Goal: Task Accomplishment & Management: Manage account settings

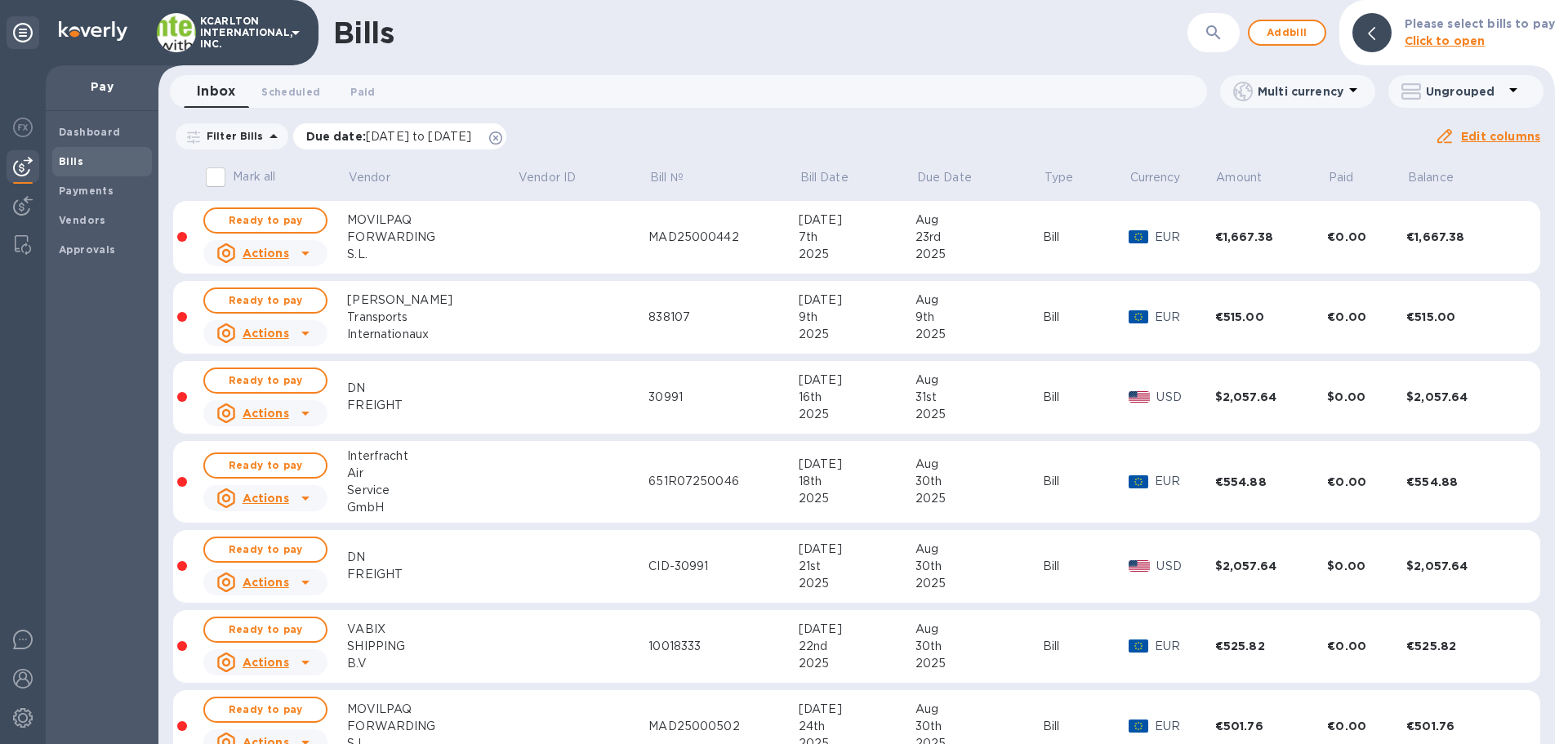
click at [502, 135] on icon at bounding box center [495, 138] width 13 height 13
click at [79, 220] on b "Vendors" at bounding box center [83, 220] width 47 height 13
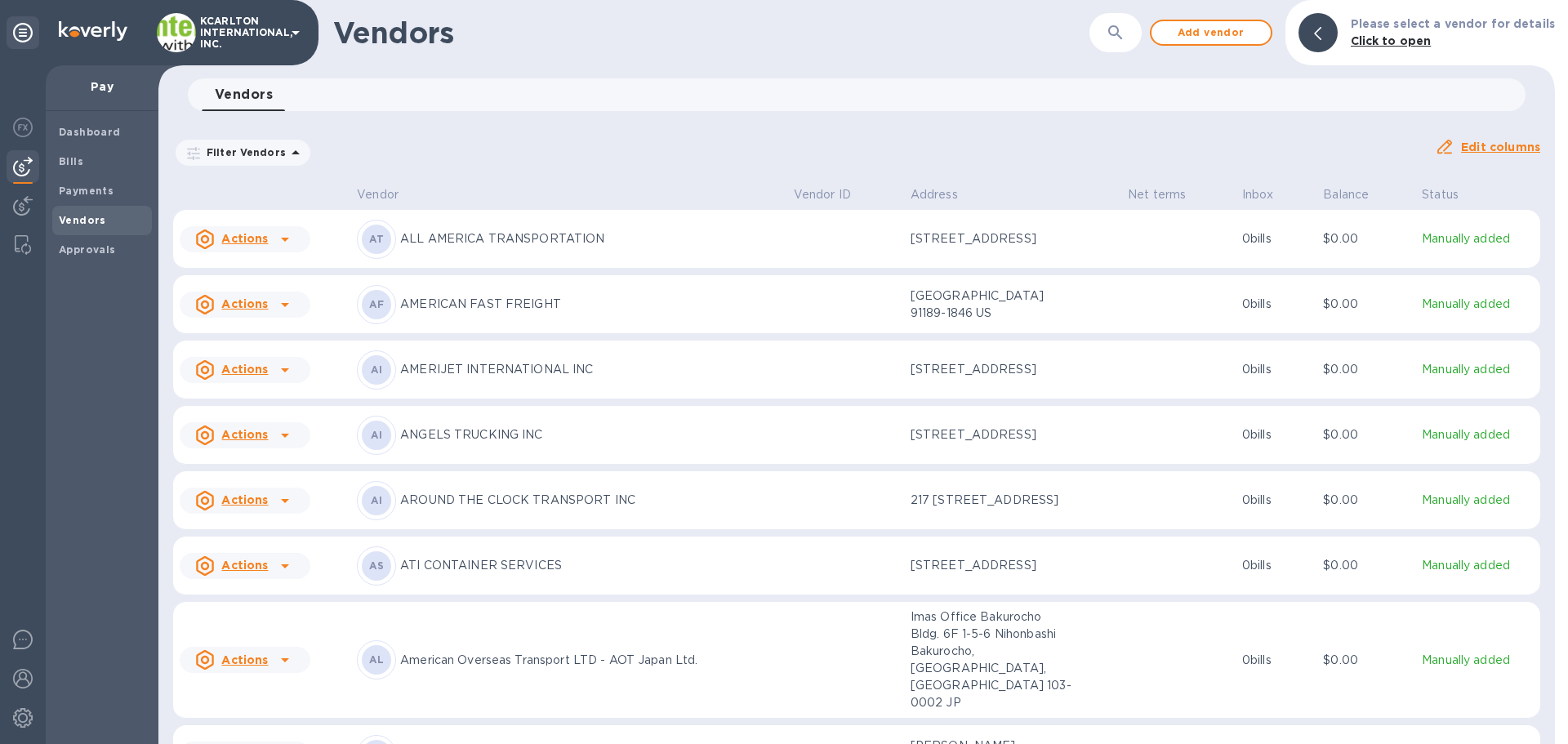
click at [1119, 34] on icon "button" at bounding box center [1115, 32] width 14 height 14
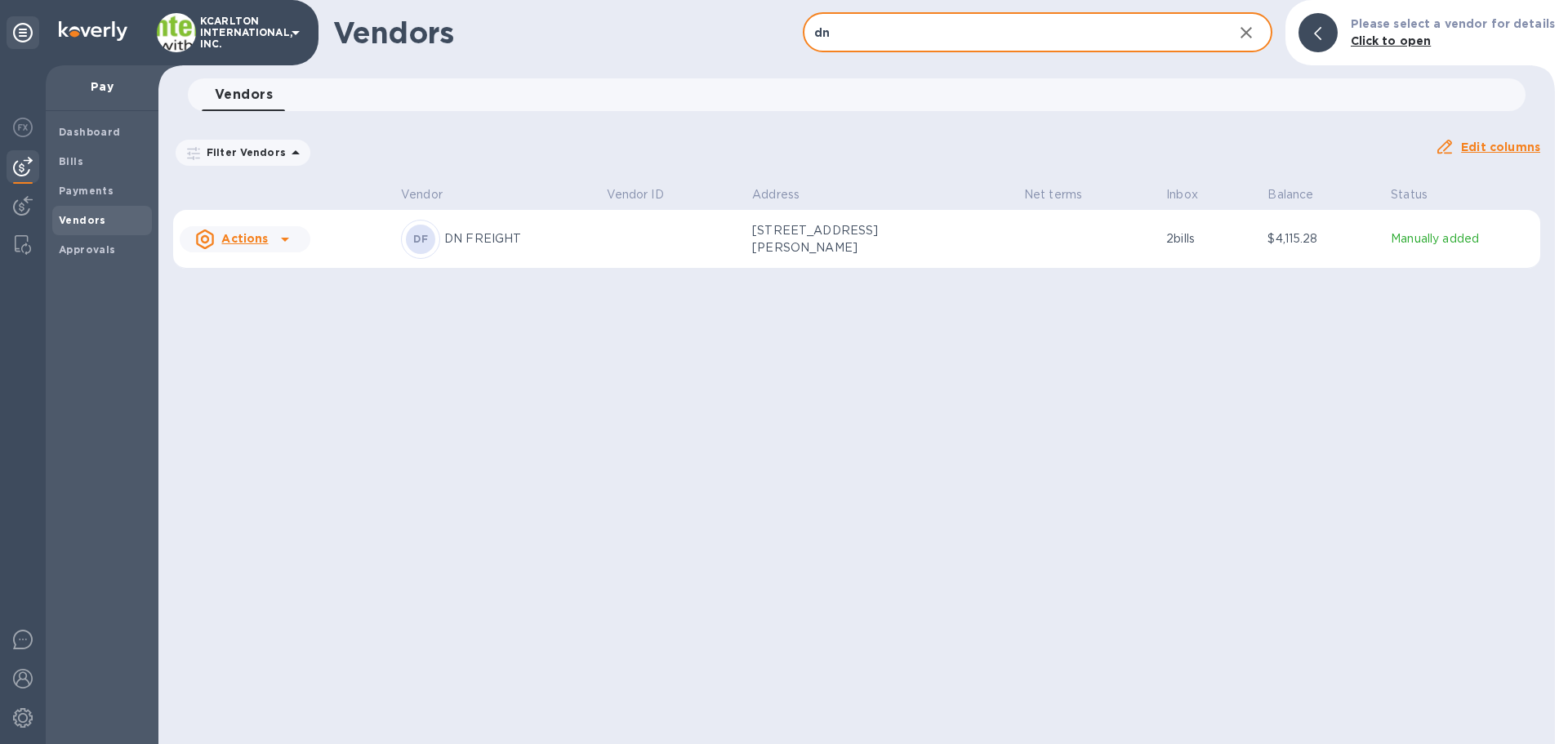
type input "dn"
click at [654, 241] on td at bounding box center [673, 239] width 146 height 59
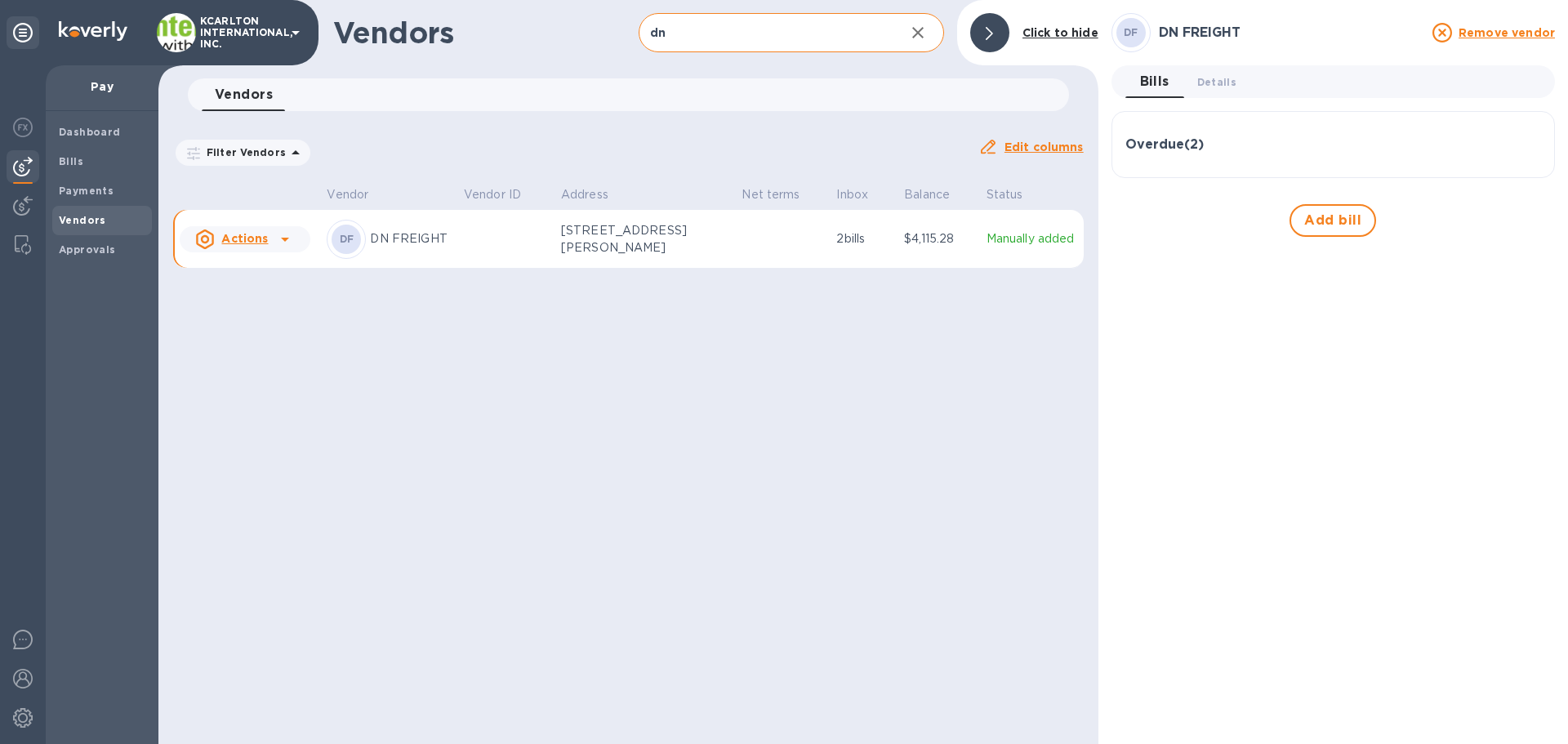
click at [1225, 168] on div "Overdue ( 2 ) Bill № 30991 Bill Date [DATE] Amount $2,057.64 Balance $2,057.64 …" at bounding box center [1333, 144] width 443 height 67
click at [1178, 142] on h3 "Overdue ( 2 )" at bounding box center [1164, 144] width 78 height 15
click at [1139, 167] on div "Overdue ( 2 ) Bill № 30991 Bill Date [DATE] Amount $2,057.64 Balance $2,057.64 …" at bounding box center [1333, 144] width 443 height 67
click at [1165, 156] on div "Overdue ( 2 )" at bounding box center [1333, 144] width 415 height 39
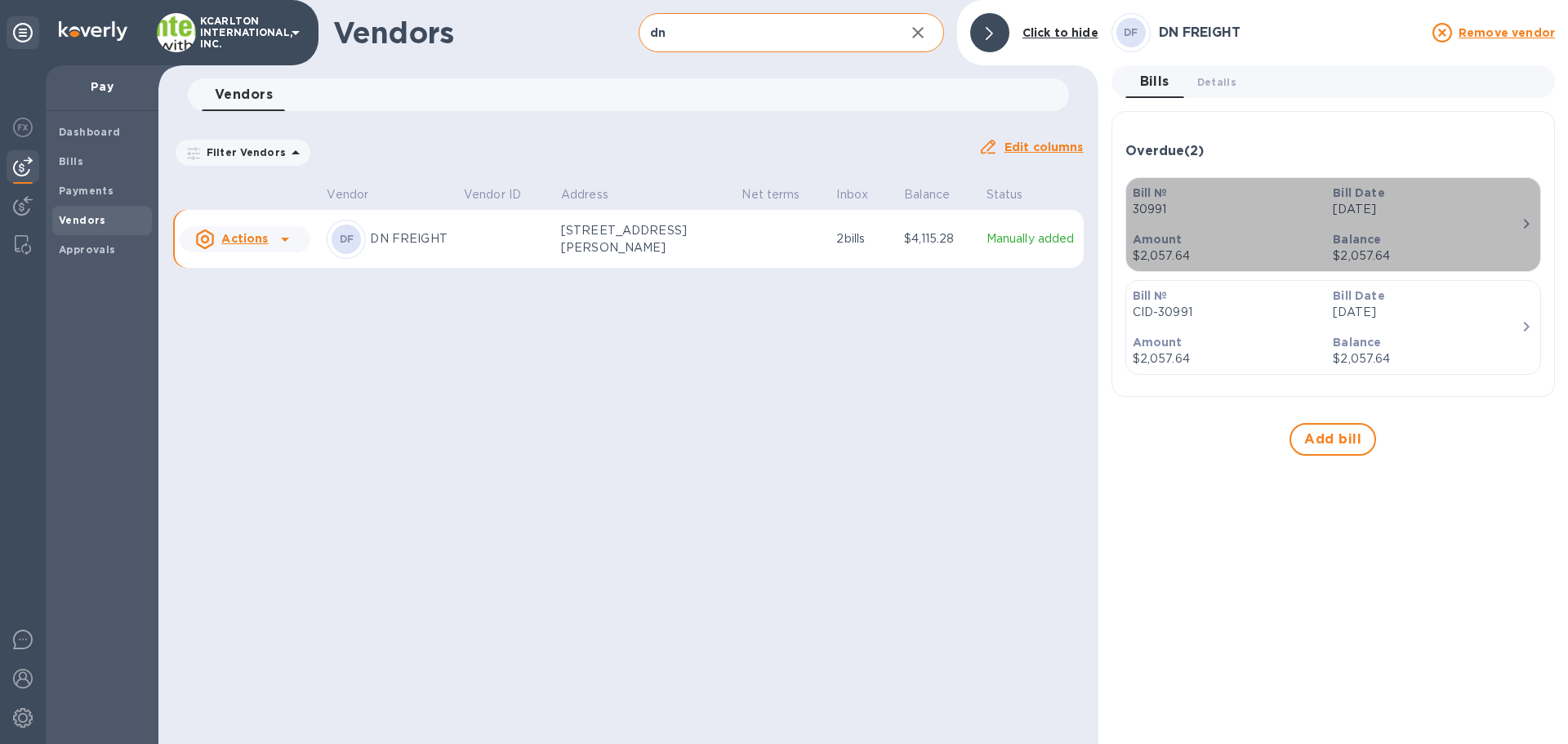
click at [1243, 225] on div "Amount $2,057.64" at bounding box center [1227, 248] width 201 height 46
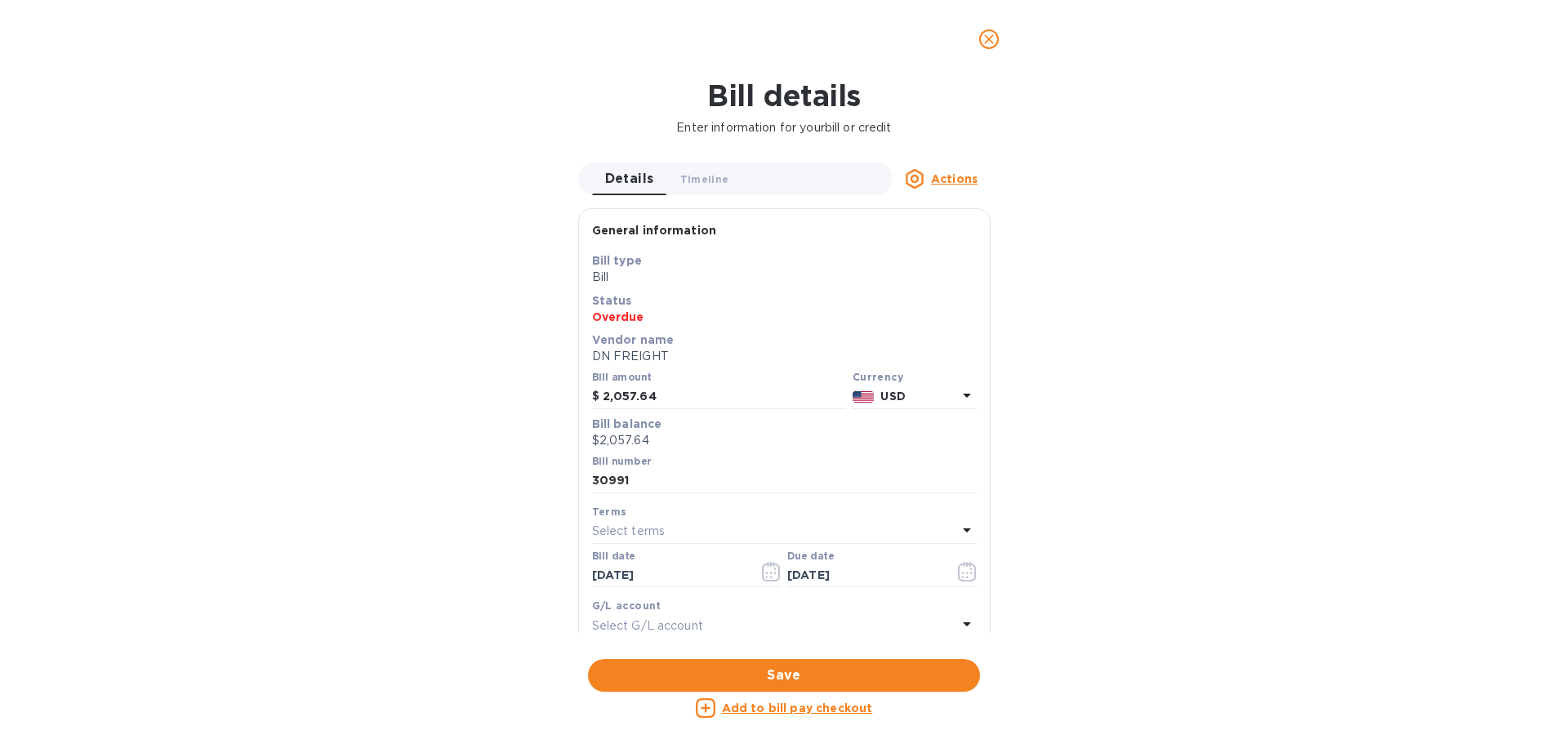
click at [940, 183] on u "Actions" at bounding box center [954, 179] width 46 height 13
click at [943, 276] on b "Delete" at bounding box center [959, 281] width 41 height 13
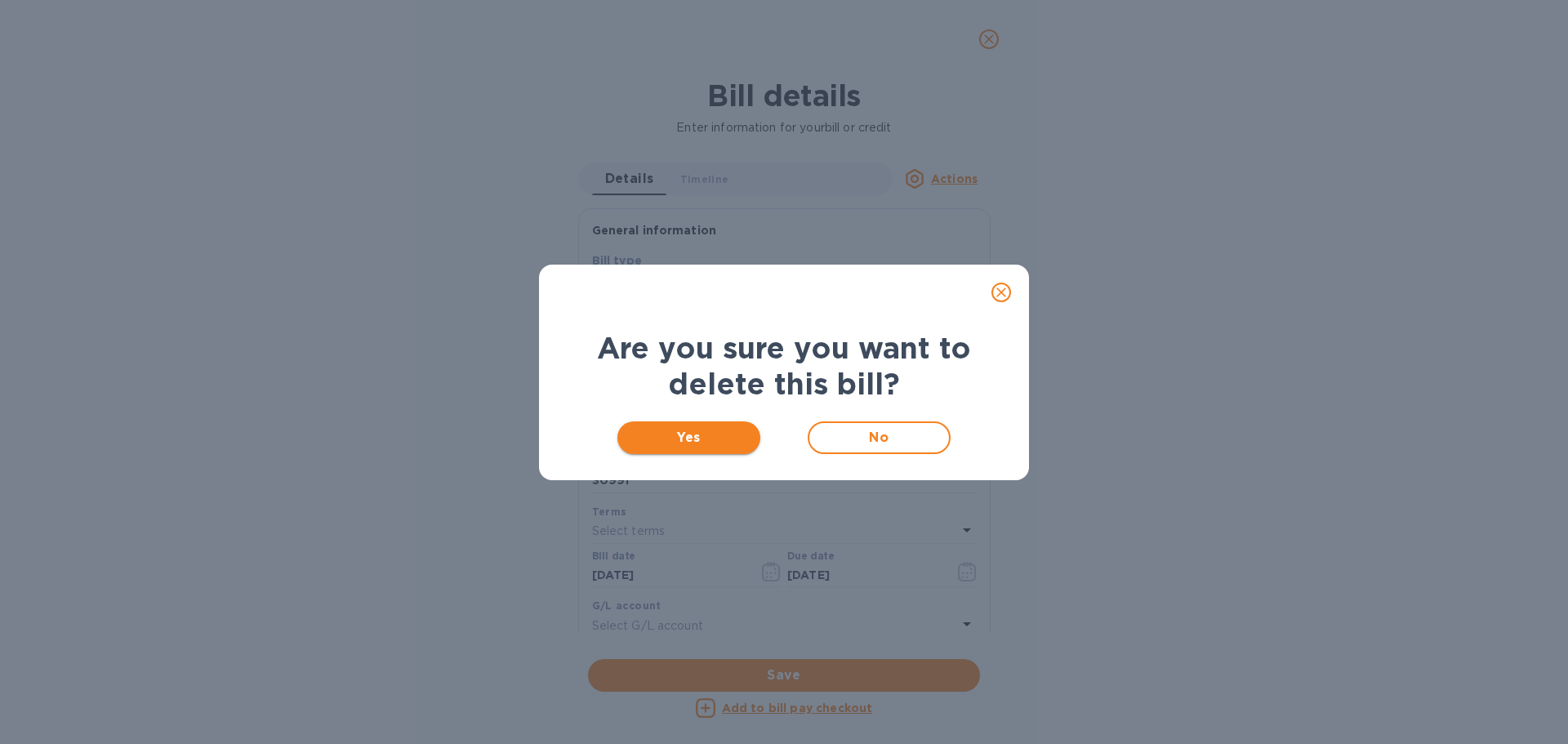
click at [707, 439] on span "Yes" at bounding box center [688, 438] width 117 height 20
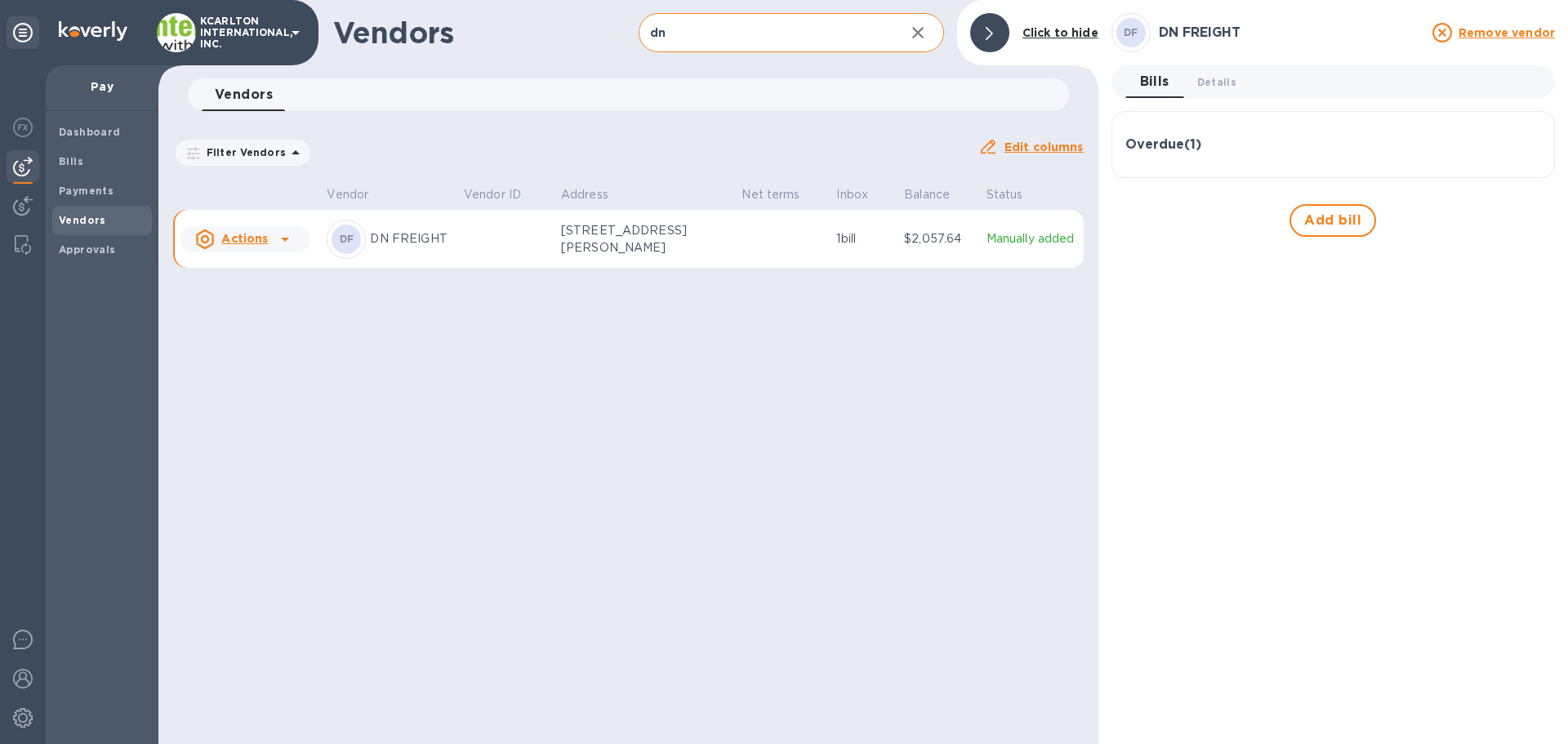
click at [1183, 126] on div "Overdue ( 1 )" at bounding box center [1333, 144] width 415 height 39
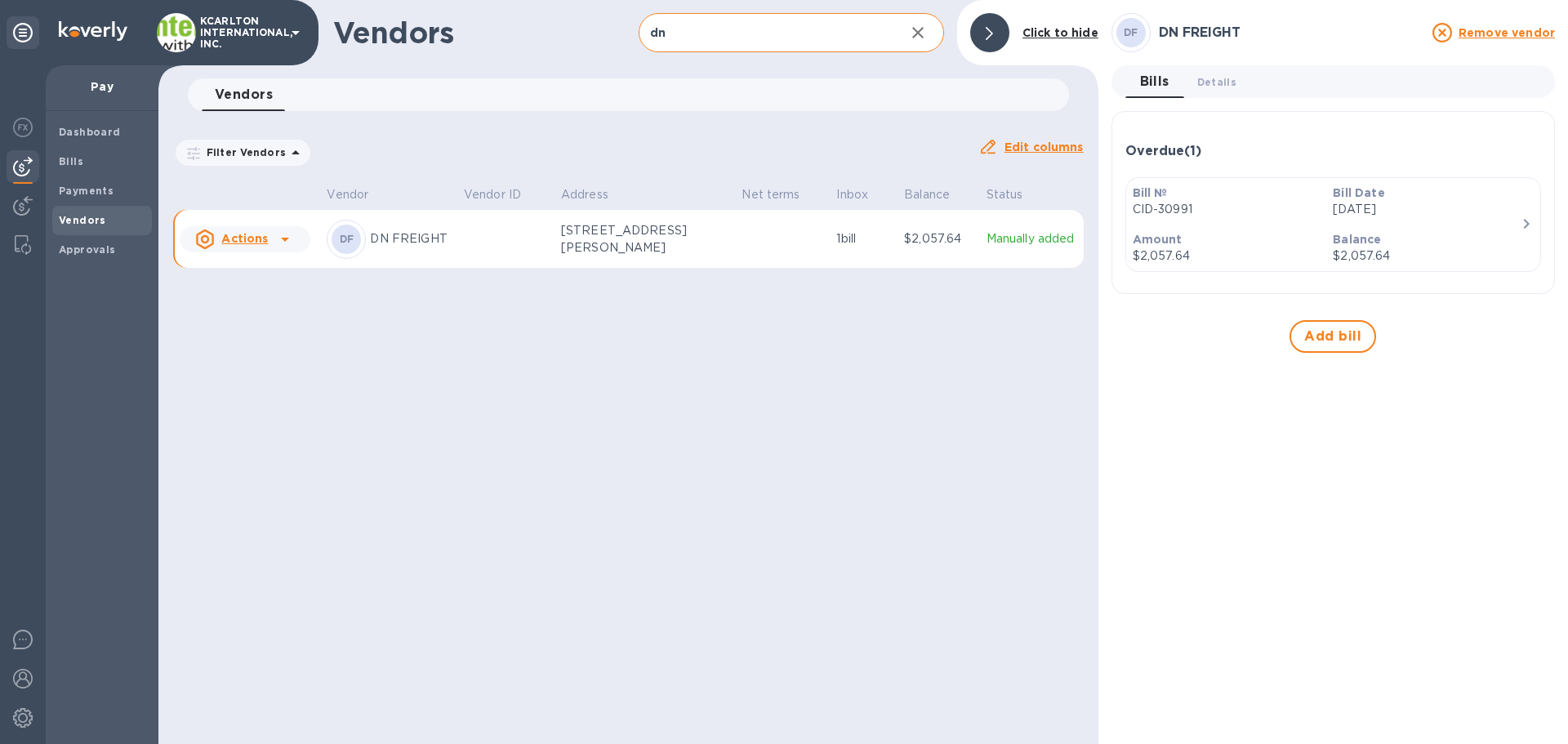
click at [1177, 139] on div "Overdue ( 1 )" at bounding box center [1333, 152] width 415 height 53
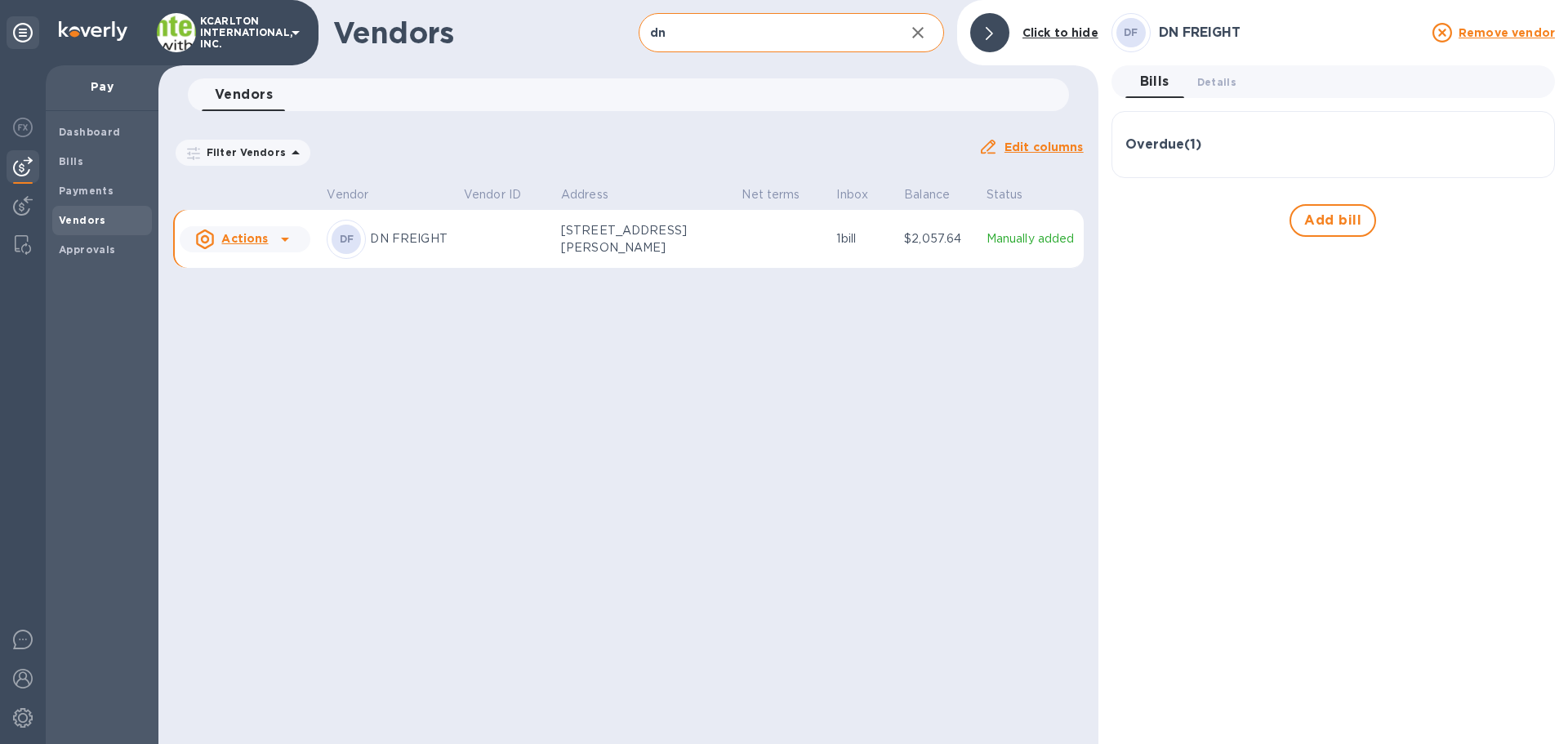
click at [1177, 140] on h3 "Overdue ( 1 )" at bounding box center [1164, 144] width 76 height 15
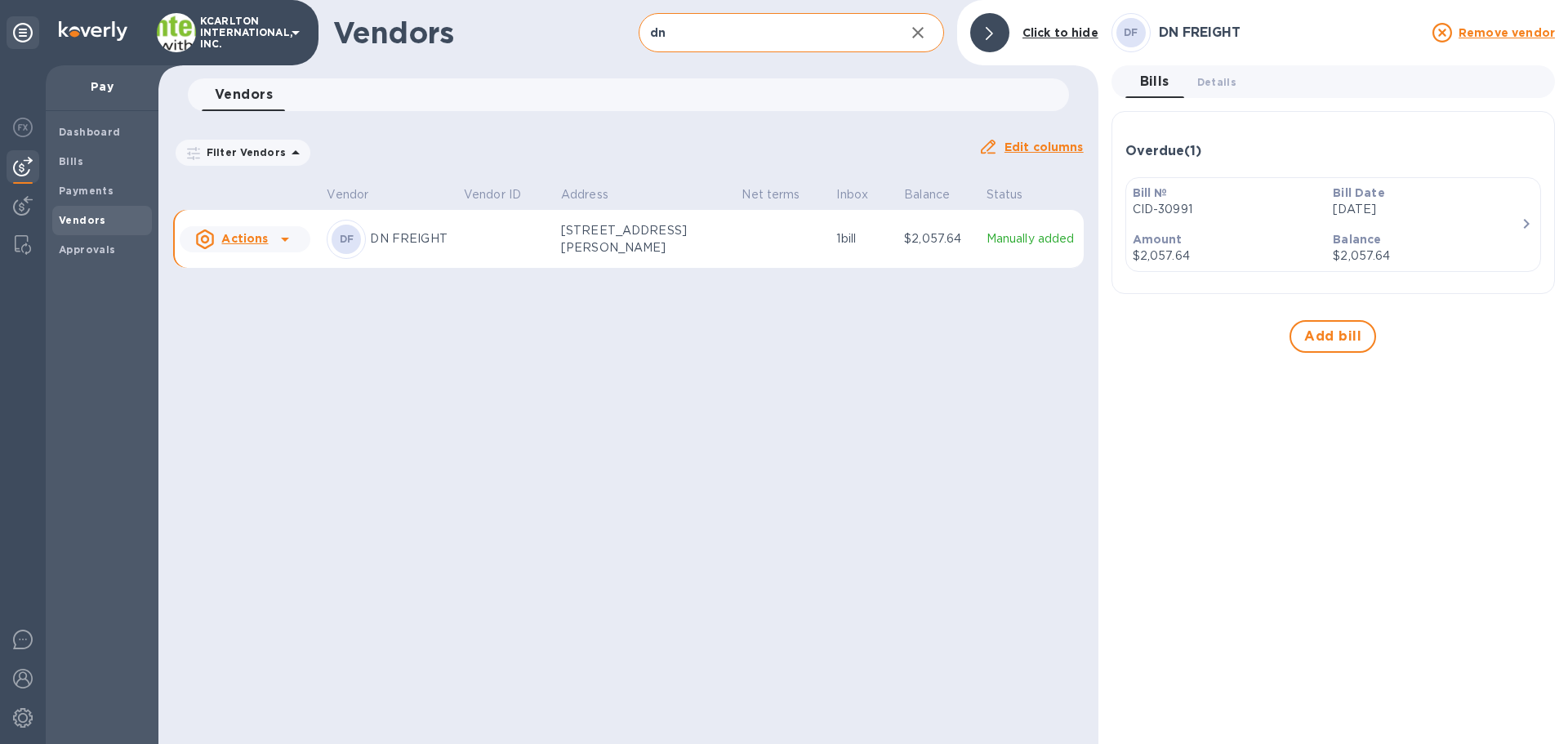
click at [1178, 249] on p "$2,057.64" at bounding box center [1226, 256] width 188 height 17
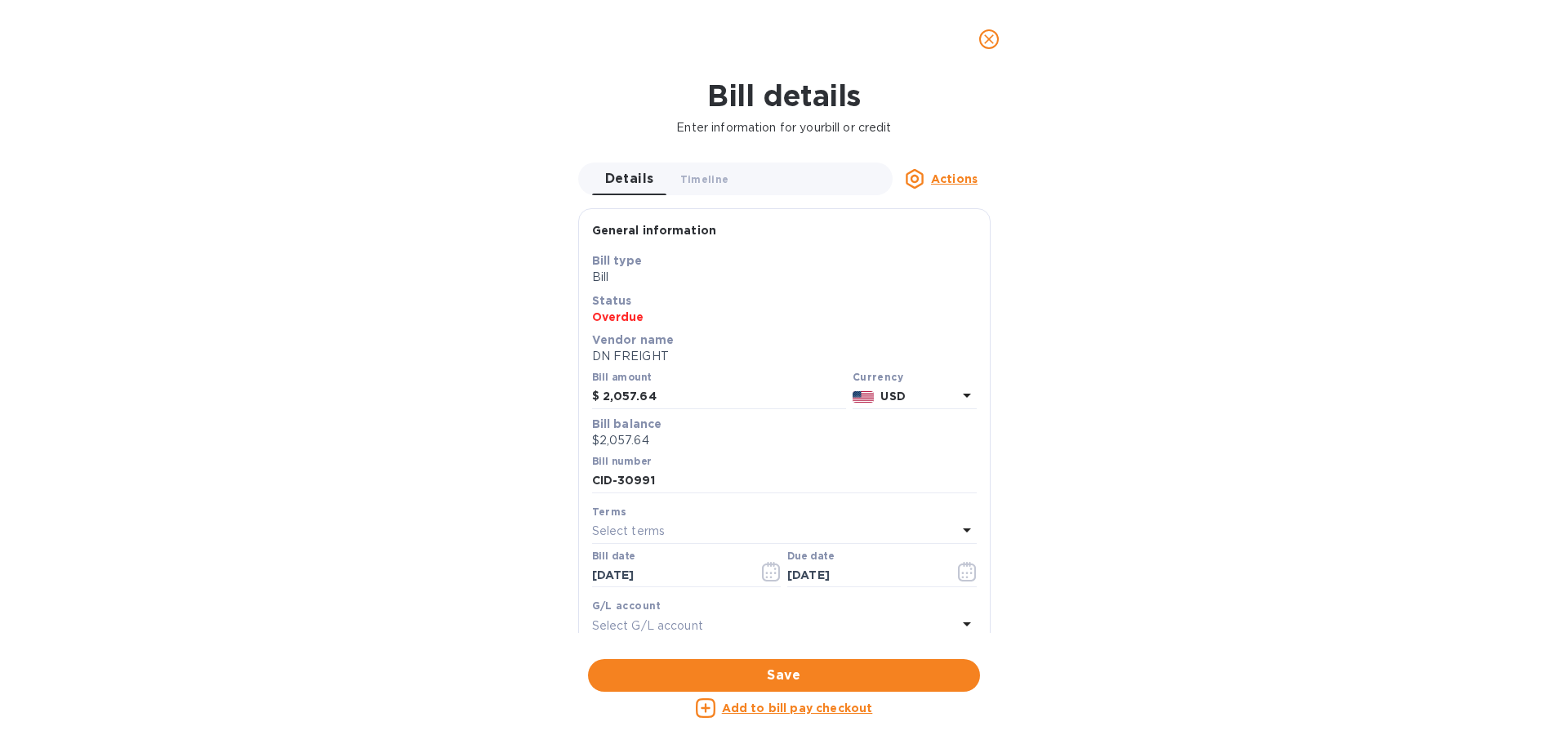
click at [959, 177] on u "Actions" at bounding box center [954, 179] width 46 height 13
click at [948, 279] on b "Delete" at bounding box center [959, 281] width 41 height 13
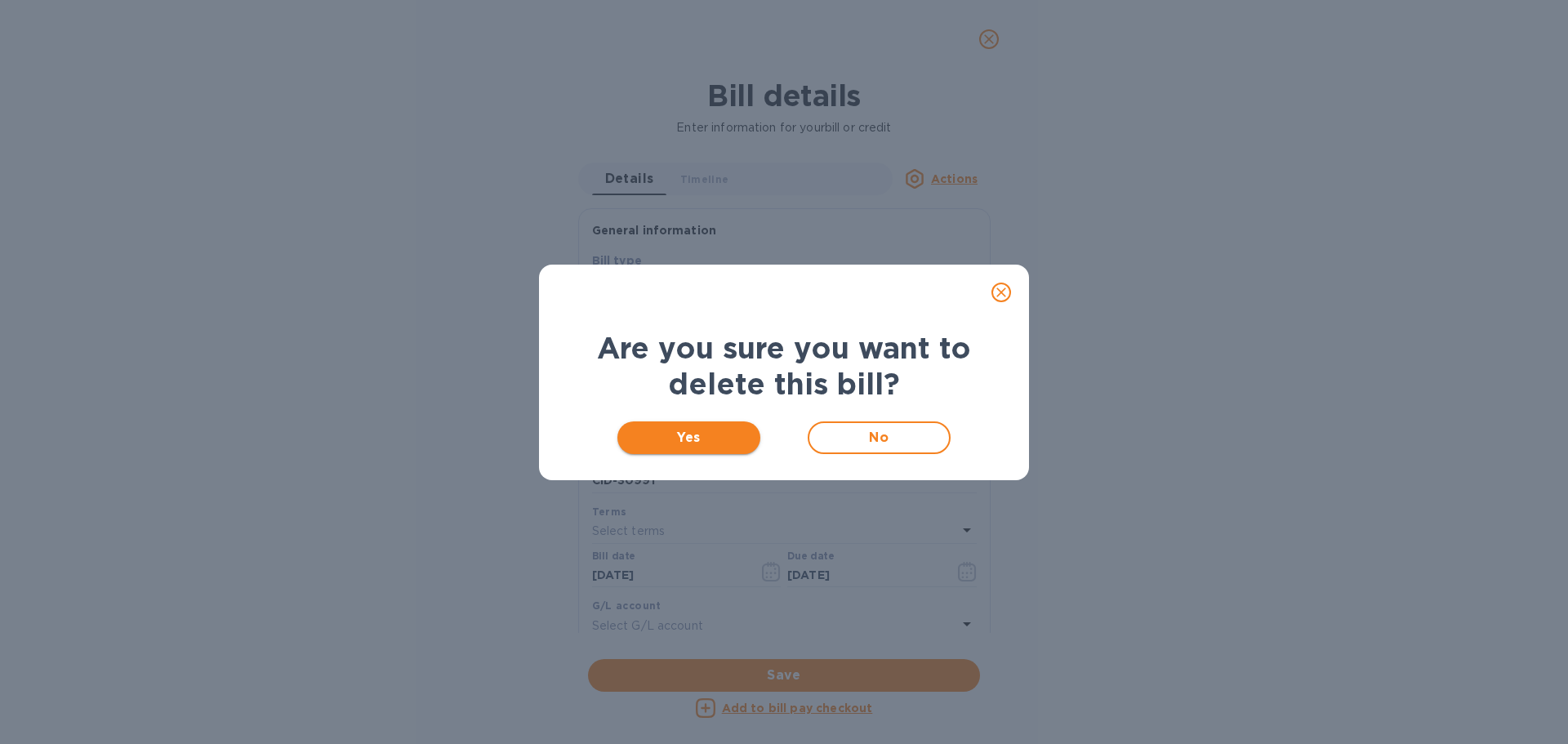
click at [716, 435] on span "Yes" at bounding box center [688, 438] width 117 height 20
